Goal: Navigation & Orientation: Understand site structure

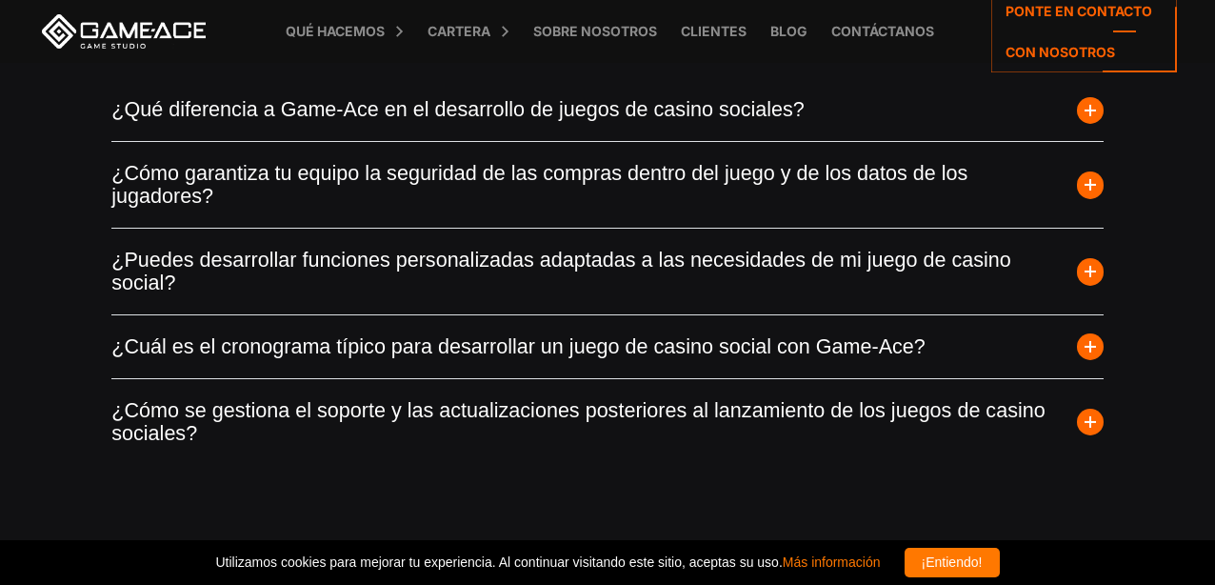
scroll to position [5571, 0]
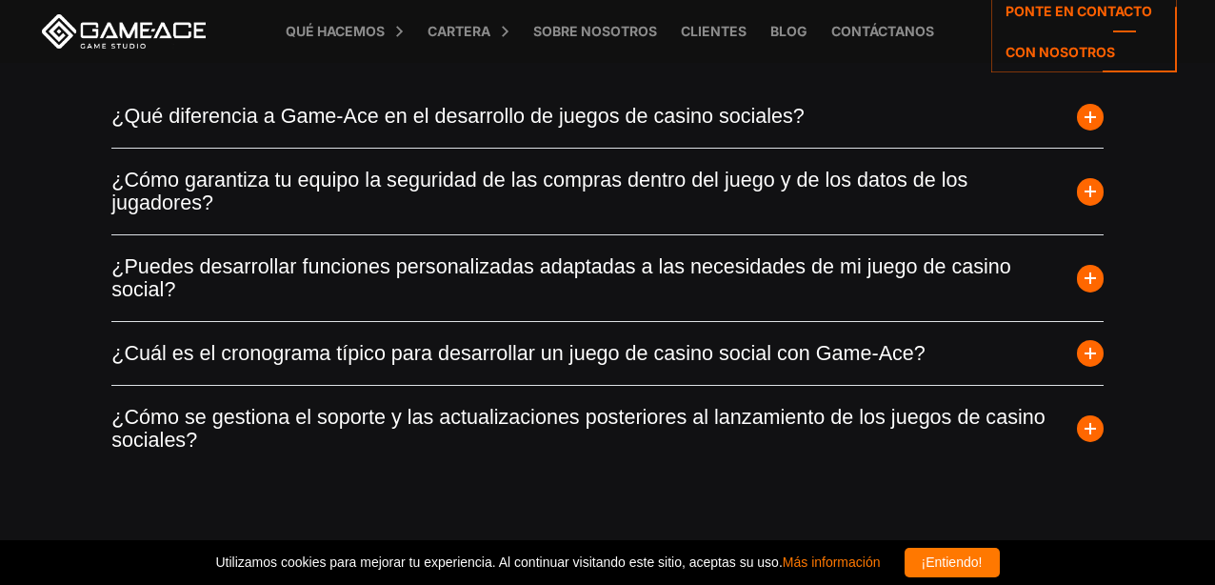
click at [1088, 363] on span "button" at bounding box center [1090, 353] width 27 height 27
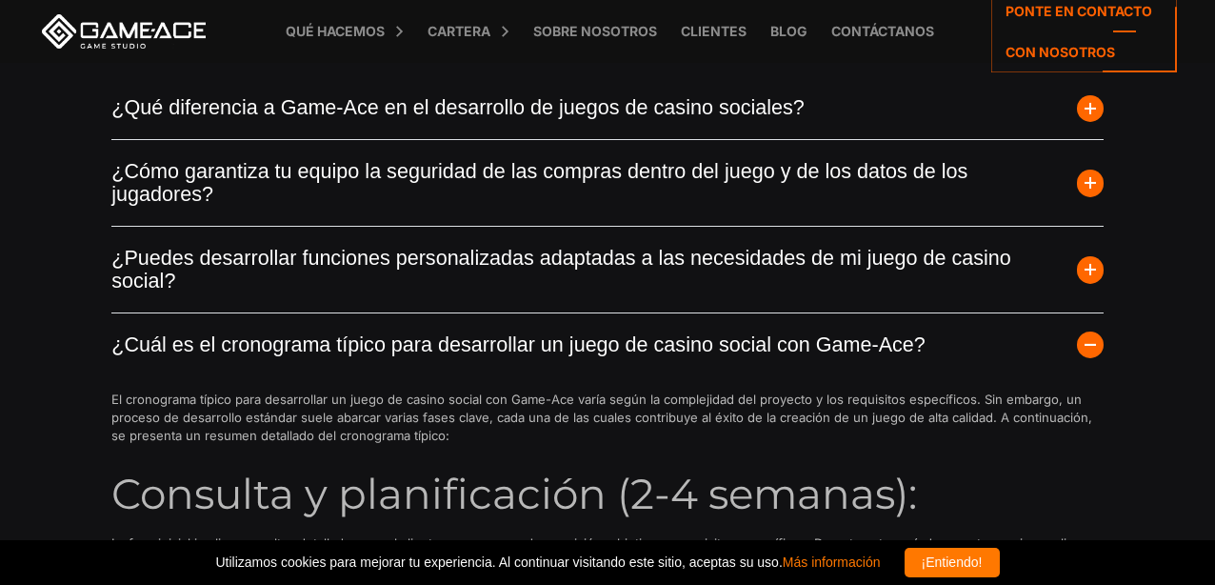
scroll to position [5545, 0]
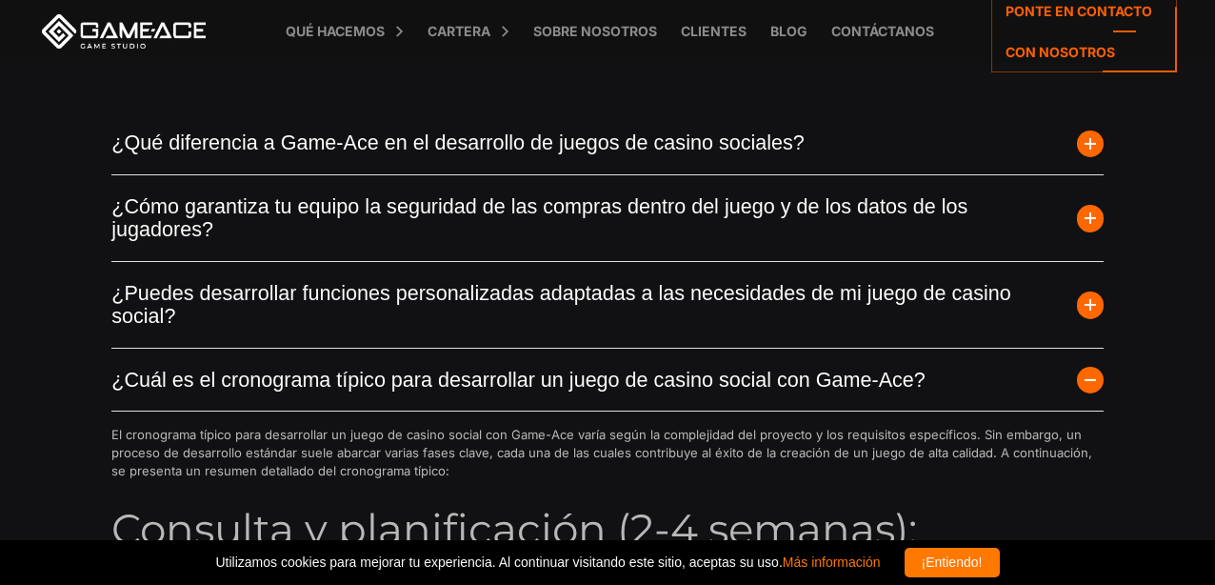
click at [1087, 225] on span "button" at bounding box center [1090, 218] width 27 height 27
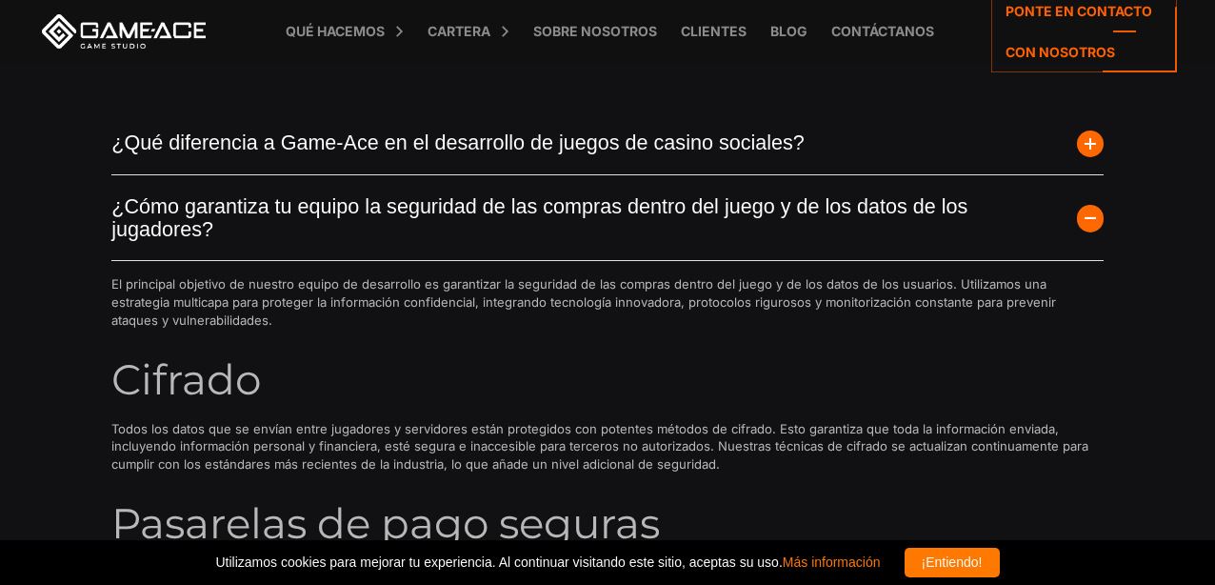
click at [1088, 149] on span "button" at bounding box center [1090, 143] width 27 height 27
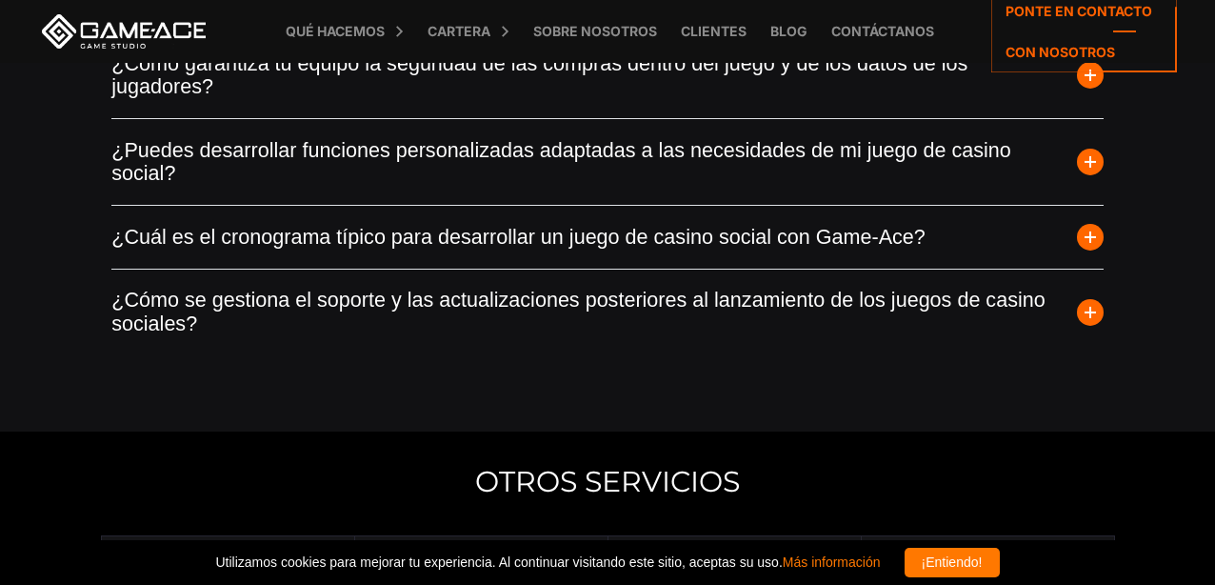
scroll to position [6340, 0]
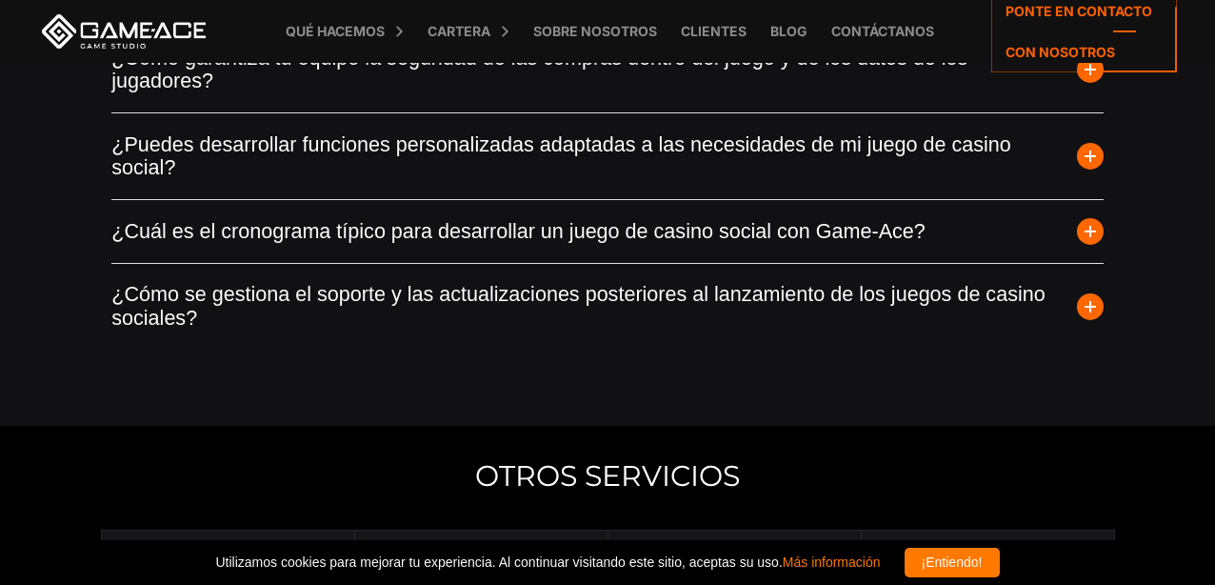
click at [1094, 317] on span "button" at bounding box center [1090, 306] width 27 height 27
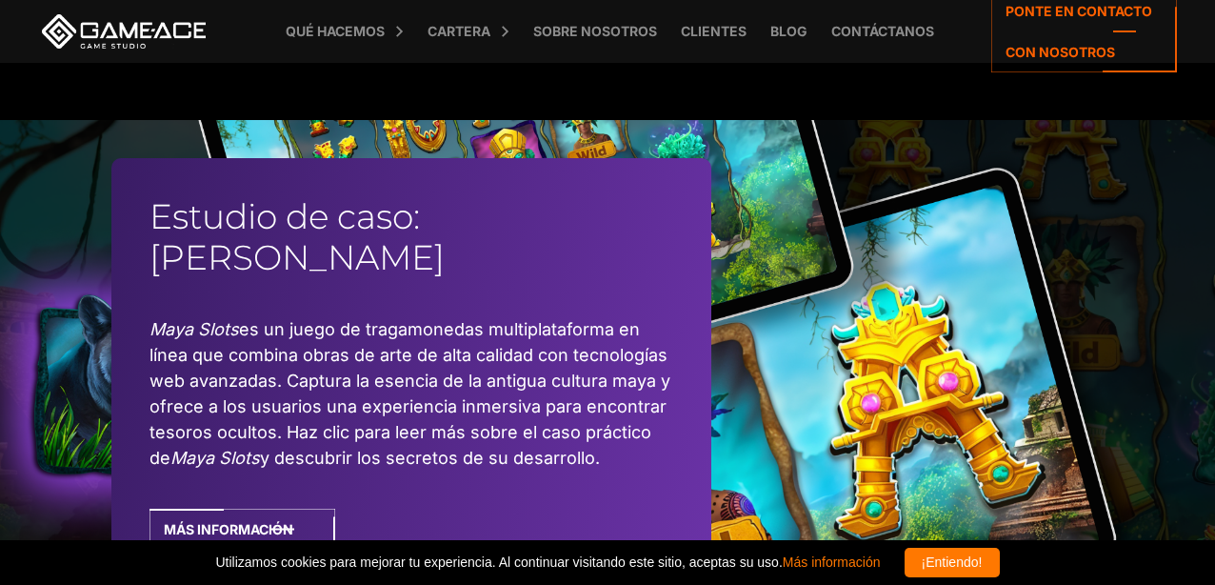
scroll to position [4851, 0]
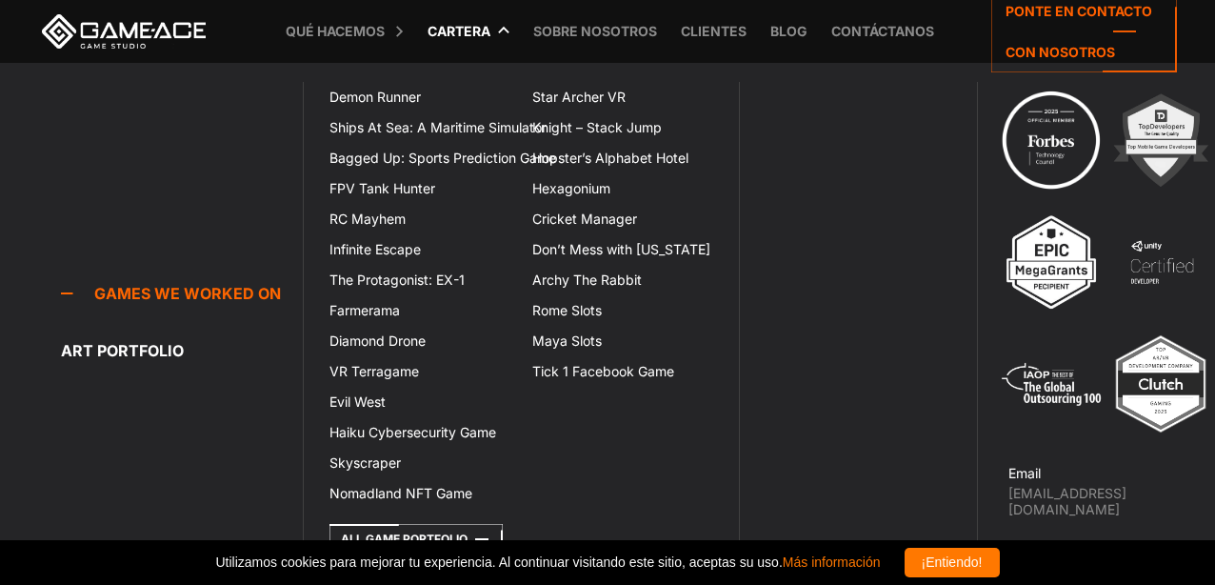
click at [501, 36] on li "Cartera Games we worked on Games we worked on Run, dodge, and strike in a mobil…" at bounding box center [459, 31] width 101 height 63
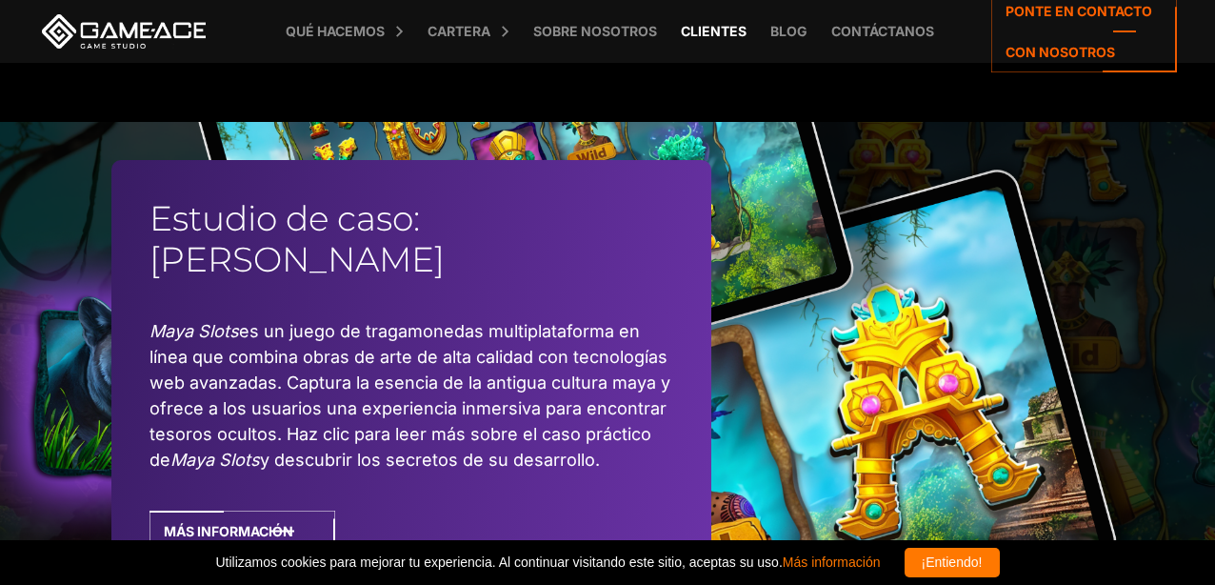
click at [726, 38] on font "Clientes" at bounding box center [714, 31] width 66 height 16
